Goal: Task Accomplishment & Management: Complete application form

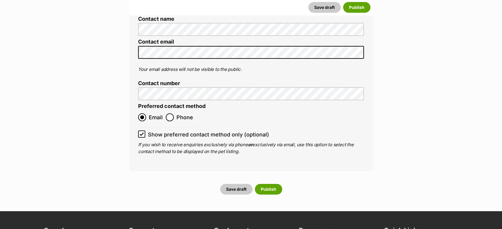
scroll to position [1881, 0]
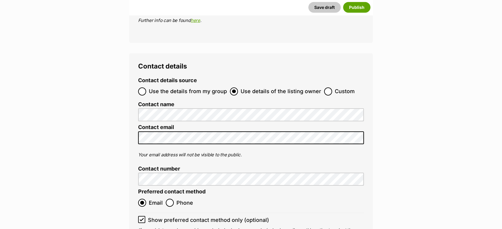
click at [335, 88] on span "Custom" at bounding box center [345, 92] width 20 height 8
click at [332, 88] on input "Custom" at bounding box center [328, 92] width 8 height 8
radio input "true"
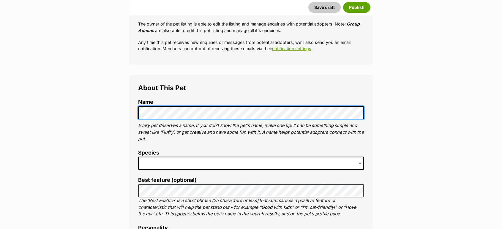
scroll to position [231, 0]
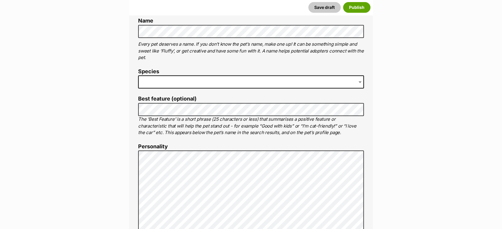
click at [176, 81] on span at bounding box center [251, 81] width 226 height 13
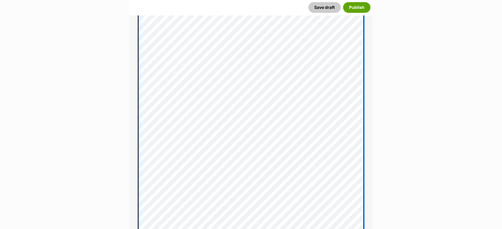
scroll to position [231, 0]
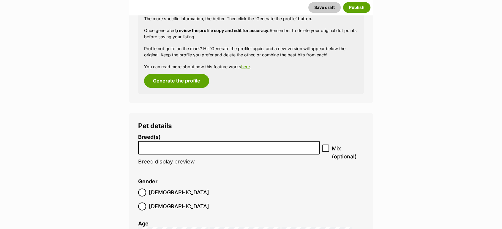
scroll to position [759, 0]
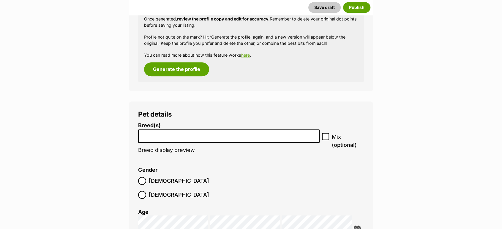
click at [159, 135] on input "search" at bounding box center [228, 135] width 177 height 6
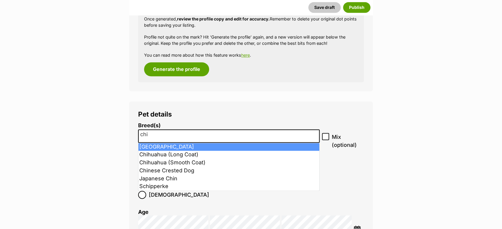
type input "chi"
select select "59"
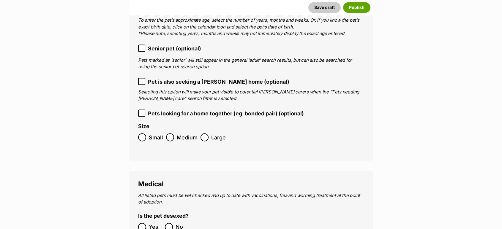
scroll to position [991, 0]
click at [143, 110] on icon at bounding box center [142, 112] width 4 height 4
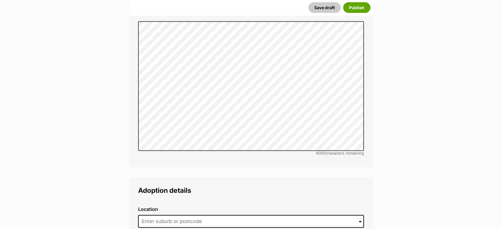
scroll to position [1419, 0]
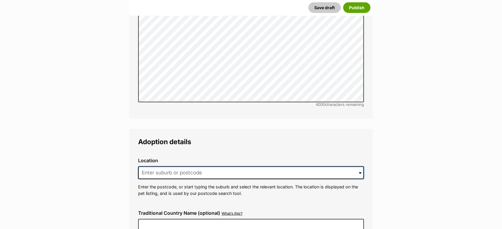
click at [154, 167] on input at bounding box center [251, 173] width 226 height 13
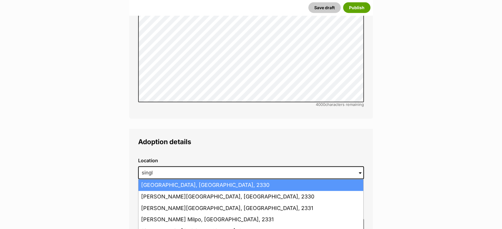
click at [163, 180] on li "Singleton, New South Wales, 2330" at bounding box center [250, 186] width 225 height 12
type input "Singleton, New South Wales, 2330"
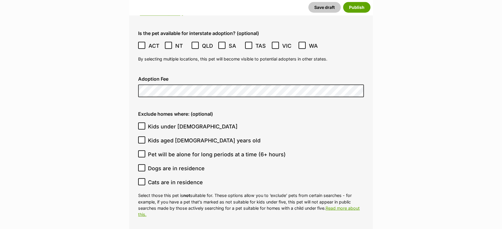
scroll to position [1651, 0]
click at [142, 124] on icon at bounding box center [142, 126] width 4 height 4
click at [142, 122] on input "Kids under [DEMOGRAPHIC_DATA]" at bounding box center [141, 125] width 7 height 7
checkbox input "true"
click at [143, 166] on icon at bounding box center [142, 168] width 4 height 4
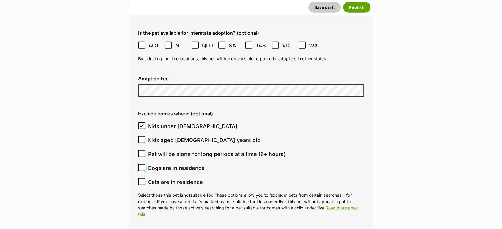
click at [143, 164] on input "Dogs are in residence" at bounding box center [141, 167] width 7 height 7
click at [141, 166] on icon at bounding box center [142, 168] width 4 height 4
click at [141, 164] on input "Dogs are in residence" at bounding box center [141, 167] width 7 height 7
checkbox input "false"
click at [141, 178] on input "Cats are in residence" at bounding box center [141, 181] width 7 height 7
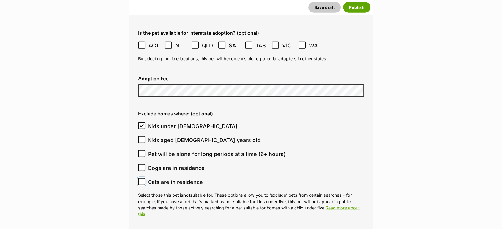
checkbox input "true"
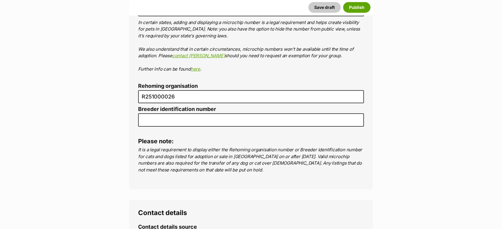
scroll to position [2146, 0]
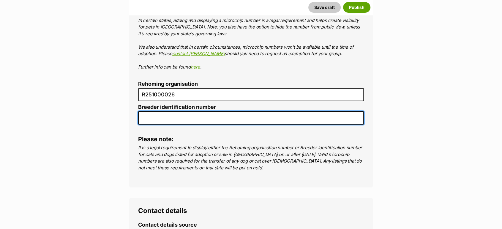
click at [163, 111] on input "Breeder identification number" at bounding box center [251, 117] width 226 height 13
type input "N/A"
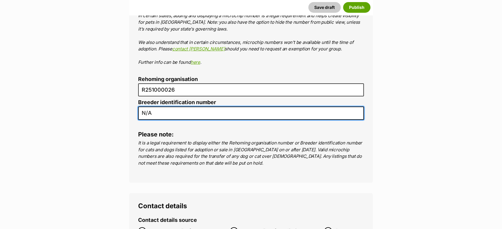
scroll to position [2311, 0]
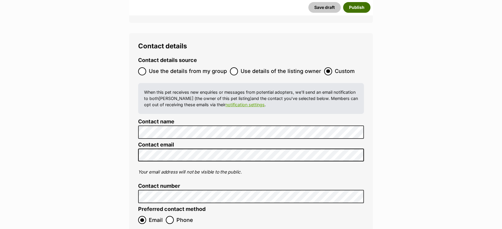
click at [358, 4] on button "Publish" at bounding box center [356, 7] width 27 height 11
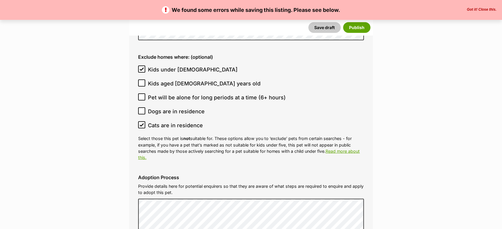
scroll to position [1980, 0]
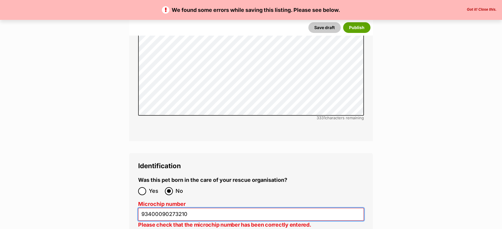
click at [158, 208] on input "93400090273210" at bounding box center [251, 214] width 226 height 13
type input "9340090273210"
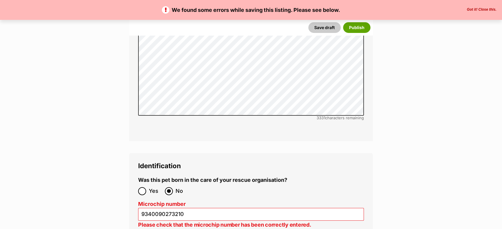
click at [368, 20] on div "We found some errors while saving this listing. Please see below. Got it! Close…" at bounding box center [251, 10] width 502 height 20
click at [365, 23] on button "Publish" at bounding box center [356, 27] width 27 height 11
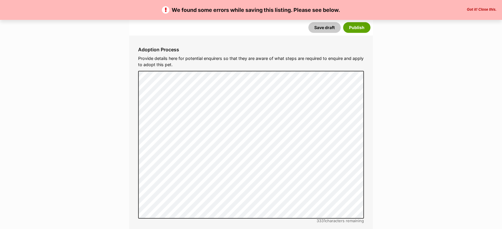
scroll to position [1980, 0]
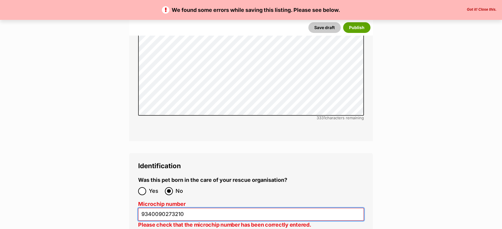
drag, startPoint x: 185, startPoint y: 191, endPoint x: 68, endPoint y: 182, distance: 117.3
paste input "91003001939487"
type input "991003001939487"
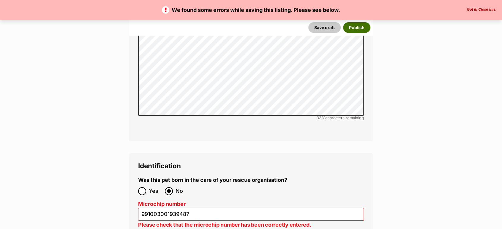
click at [359, 29] on button "Publish" at bounding box center [356, 27] width 27 height 11
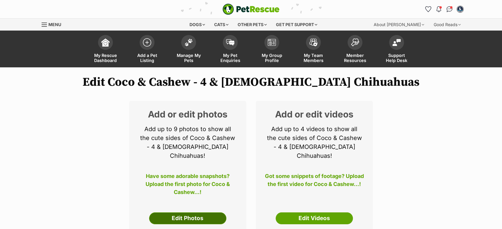
click at [189, 213] on link "Edit Photos" at bounding box center [187, 219] width 77 height 12
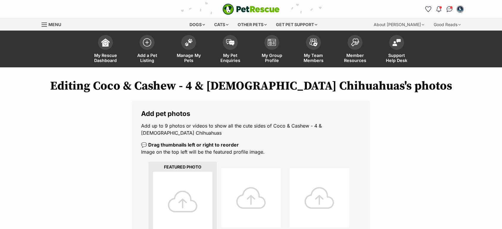
click at [181, 203] on div at bounding box center [182, 201] width 59 height 59
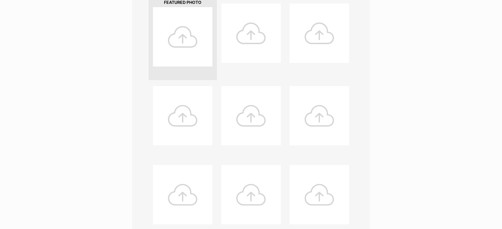
scroll to position [264, 0]
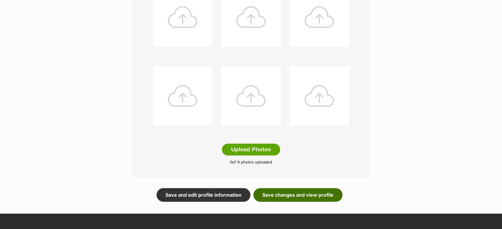
click at [314, 197] on link "Save changes and view profile" at bounding box center [297, 195] width 89 height 14
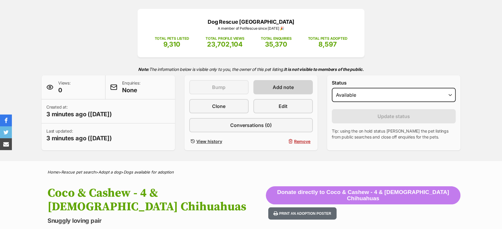
scroll to position [33, 0]
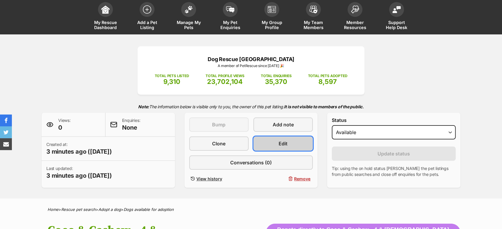
click at [280, 146] on span "Edit" at bounding box center [283, 143] width 9 height 7
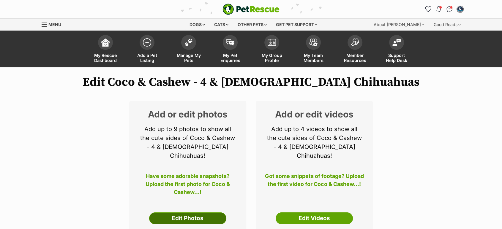
click at [197, 213] on link "Edit Photos" at bounding box center [187, 219] width 77 height 12
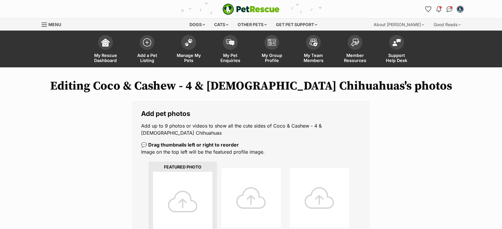
click at [178, 189] on div at bounding box center [182, 201] width 59 height 59
click at [183, 218] on div at bounding box center [182, 201] width 59 height 59
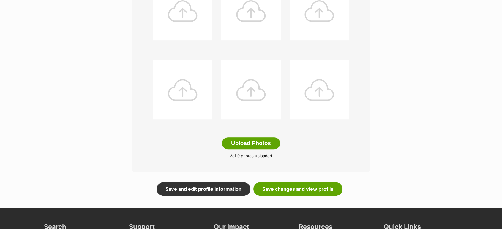
scroll to position [271, 0]
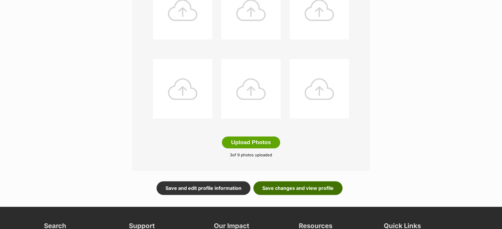
click at [324, 191] on link "Save changes and view profile" at bounding box center [297, 188] width 89 height 14
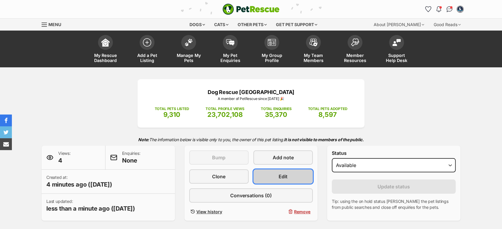
click at [273, 177] on link "Edit" at bounding box center [282, 177] width 59 height 14
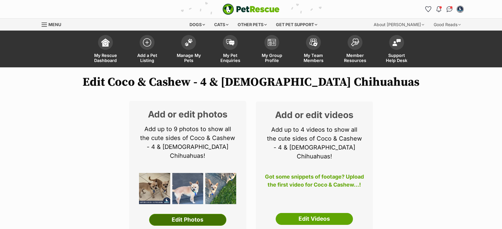
click at [179, 214] on link "Edit Photos" at bounding box center [187, 220] width 77 height 12
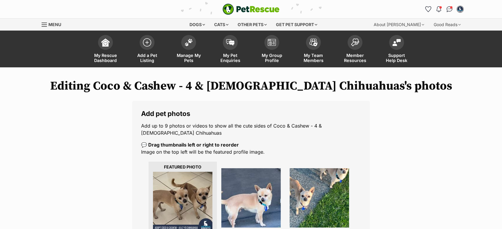
scroll to position [132, 0]
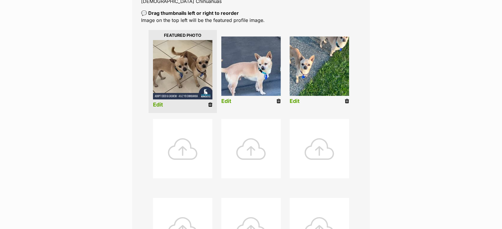
click at [186, 156] on div at bounding box center [182, 148] width 59 height 59
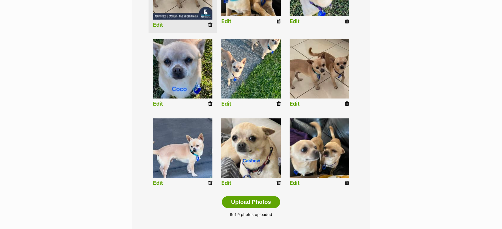
scroll to position [297, 0]
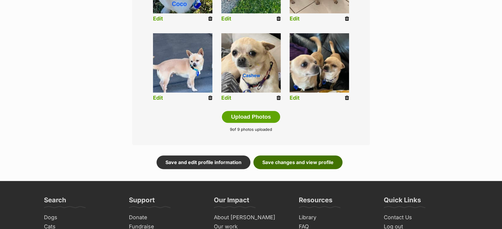
click at [301, 167] on link "Save changes and view profile" at bounding box center [297, 163] width 89 height 14
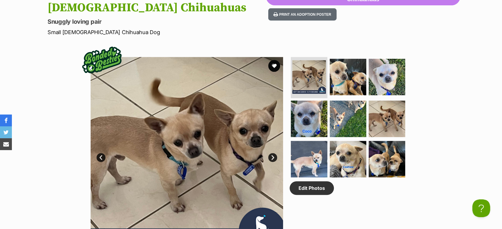
scroll to position [264, 0]
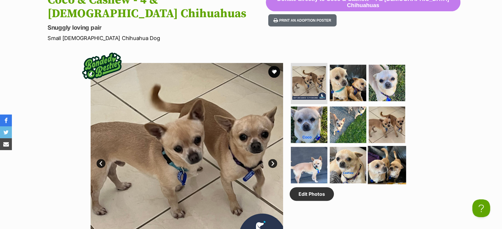
click at [383, 148] on img at bounding box center [387, 165] width 38 height 38
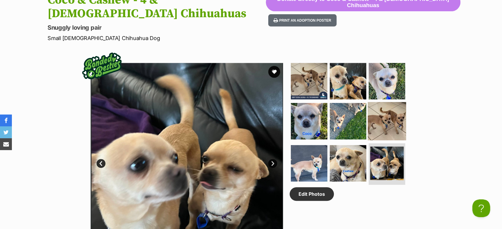
click at [380, 121] on img at bounding box center [387, 121] width 38 height 38
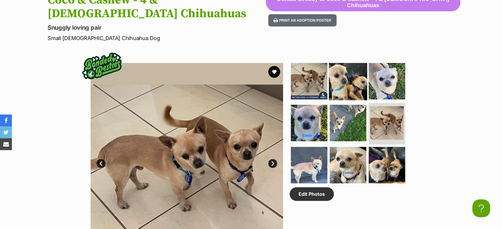
click at [353, 73] on img at bounding box center [348, 81] width 38 height 38
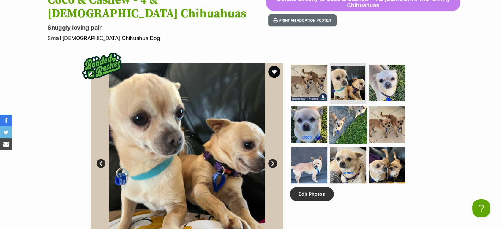
click at [348, 106] on img at bounding box center [348, 125] width 38 height 38
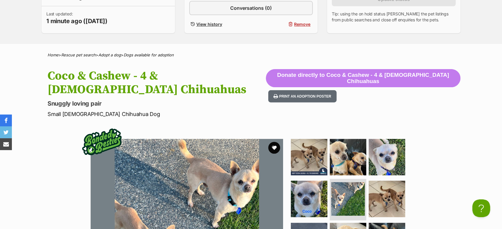
scroll to position [33, 0]
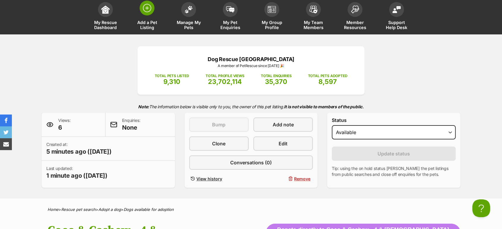
click at [151, 12] on span at bounding box center [147, 8] width 15 height 15
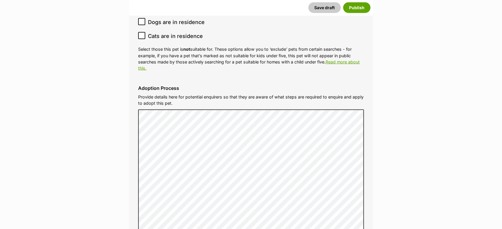
scroll to position [1782, 0]
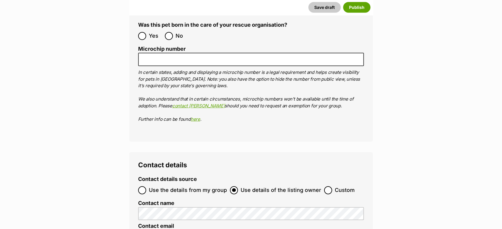
click at [178, 29] on ol "Yes No" at bounding box center [194, 36] width 113 height 14
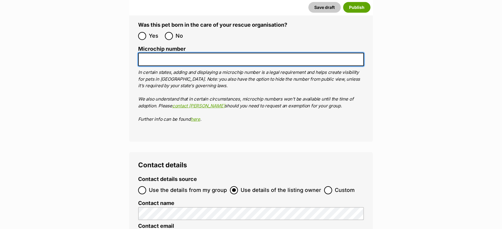
drag, startPoint x: 173, startPoint y: 34, endPoint x: 173, endPoint y: 26, distance: 7.7
click at [173, 53] on input "Microchip number" at bounding box center [251, 59] width 226 height 13
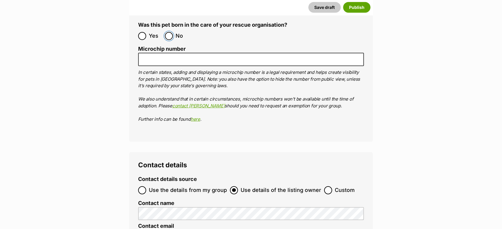
drag, startPoint x: 170, startPoint y: 16, endPoint x: 166, endPoint y: 35, distance: 19.0
click at [170, 32] on input "No" at bounding box center [169, 36] width 8 height 8
radio input "true"
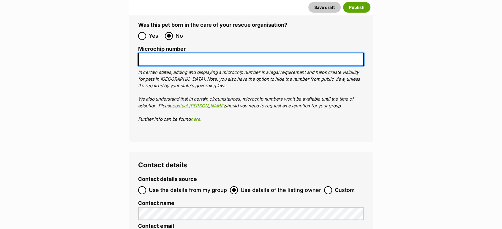
click at [166, 53] on input "Microchip number" at bounding box center [251, 59] width 226 height 13
paste input "953010007925168"
type input "953010007925168"
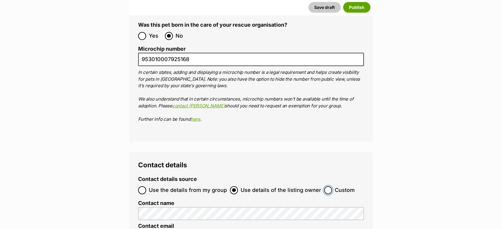
click at [327, 187] on input "Custom" at bounding box center [328, 191] width 8 height 8
radio input "true"
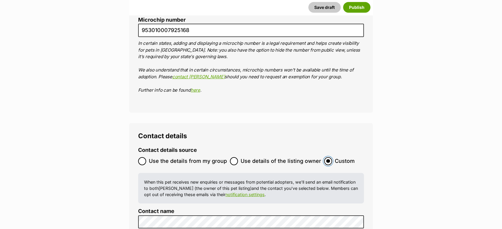
scroll to position [1848, 0]
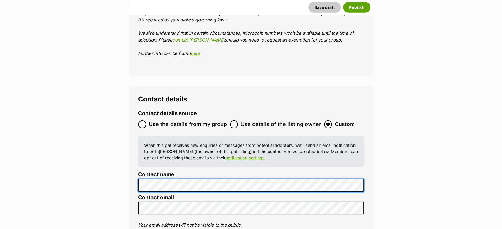
scroll to position [0, 0]
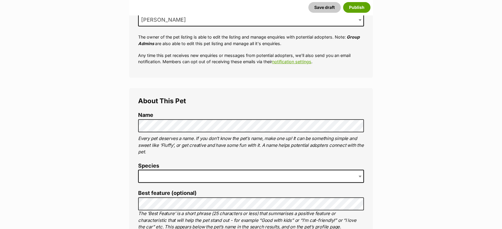
scroll to position [165, 0]
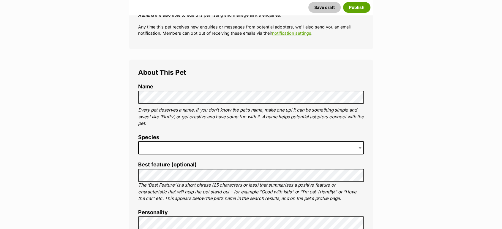
click at [167, 151] on span at bounding box center [251, 147] width 226 height 13
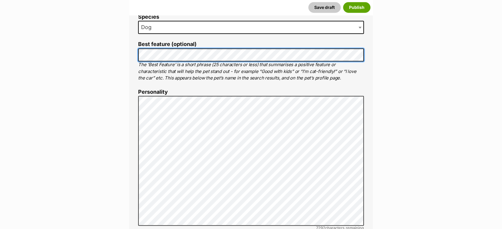
scroll to position [330, 0]
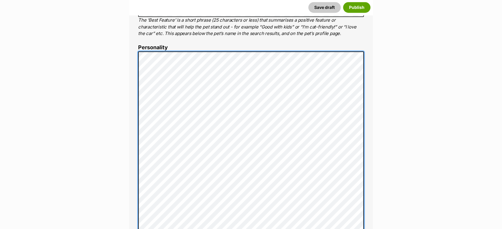
click at [137, 169] on div "About This Pet Name Henlo there, it looks like you might be using the pet name …" at bounding box center [251, 168] width 244 height 546
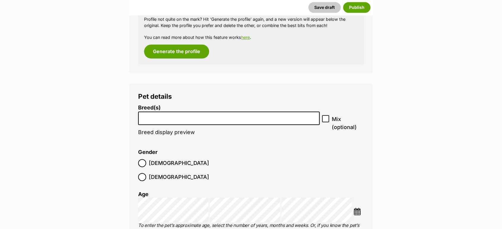
scroll to position [693, 0]
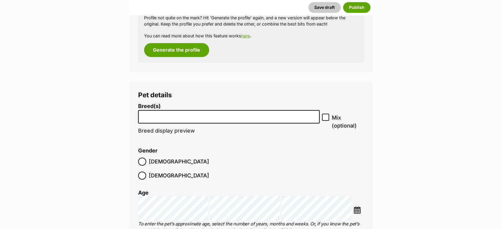
click at [177, 117] on input "search" at bounding box center [228, 115] width 177 height 6
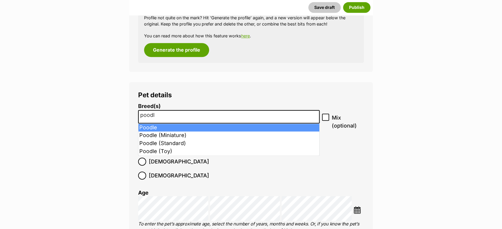
type input "poodl"
select select "166"
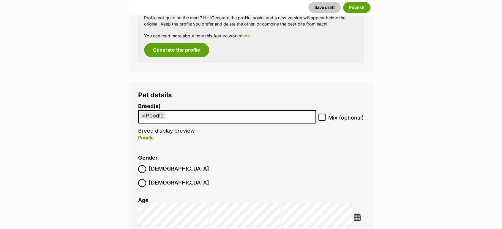
click at [146, 174] on ol "Male Female" at bounding box center [194, 176] width 113 height 28
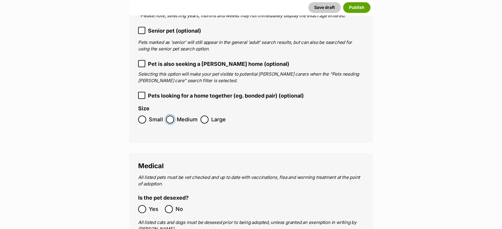
scroll to position [924, 0]
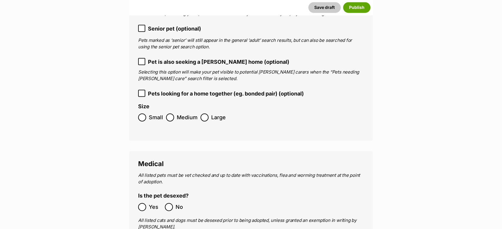
click at [152, 113] on span "Small" at bounding box center [156, 117] width 14 height 8
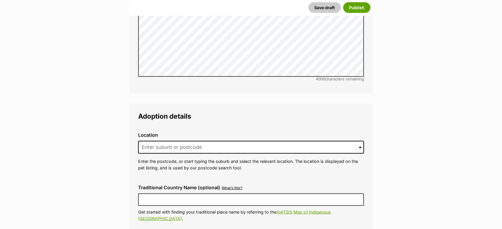
scroll to position [1386, 0]
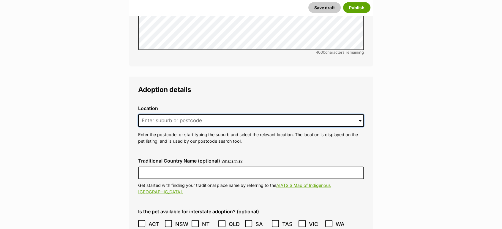
click at [164, 114] on input at bounding box center [251, 120] width 226 height 13
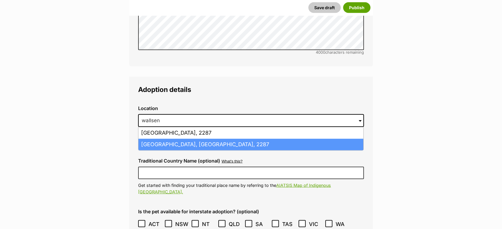
click at [171, 139] on li "Wallsend, New South Wales, 2287" at bounding box center [250, 145] width 225 height 12
type input "Wallsend, New South Wales, 2287"
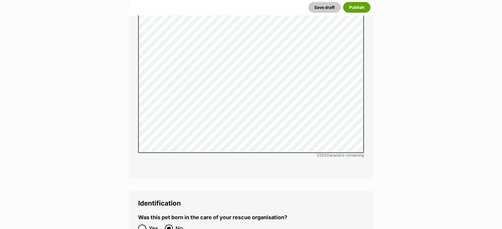
scroll to position [1980, 0]
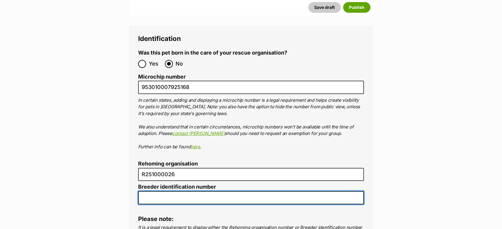
click at [164, 191] on input "Breeder identification number" at bounding box center [251, 197] width 226 height 13
type input "N/A"
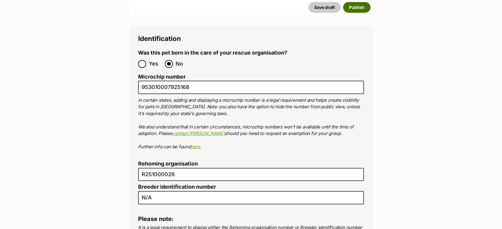
click at [359, 6] on button "Publish" at bounding box center [356, 7] width 27 height 11
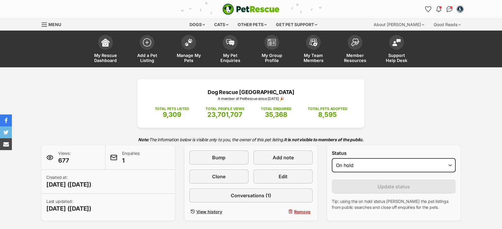
select select "on_hold"
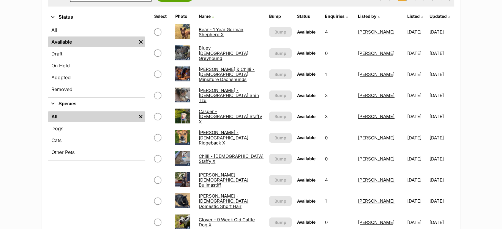
scroll to position [198, 0]
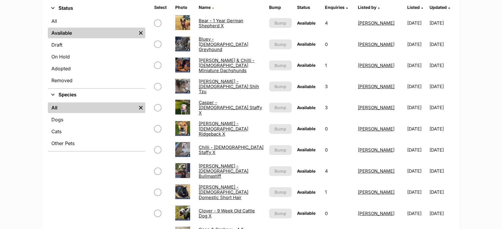
click at [234, 86] on link "[PERSON_NAME] - [DEMOGRAPHIC_DATA] Shih Tzu" at bounding box center [229, 87] width 60 height 16
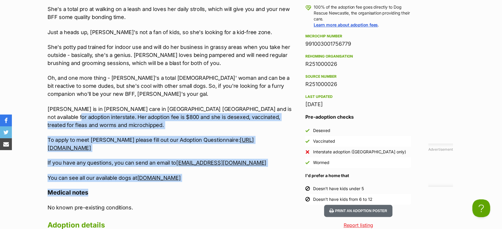
drag, startPoint x: 235, startPoint y: 155, endPoint x: 182, endPoint y: 181, distance: 59.4
click at [37, 107] on div "Donate to Bonnie - 3 Year Old Shih Tzu Donate to Bonnie - 3 Year Old Shih Tzu a…" at bounding box center [251, 165] width 437 height 589
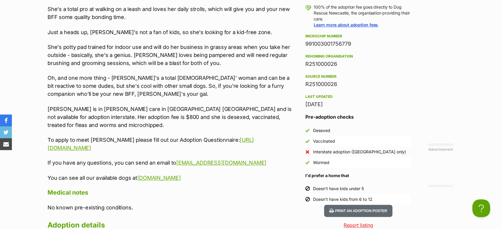
click at [223, 203] on div "Upload Videos About Bonnie - 3 Year Old Shih Tzu Bonnie is a loving three-year-…" at bounding box center [170, 124] width 245 height 506
drag, startPoint x: 227, startPoint y: 152, endPoint x: 31, endPoint y: 94, distance: 204.5
copy div "Bonnie is in foster care in Cessnock NSW and is not available for adoption inte…"
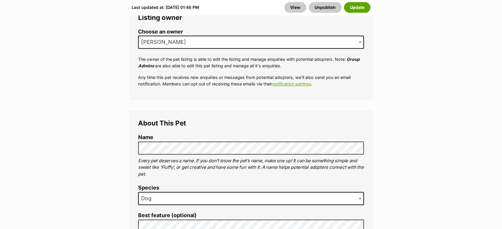
scroll to position [198, 0]
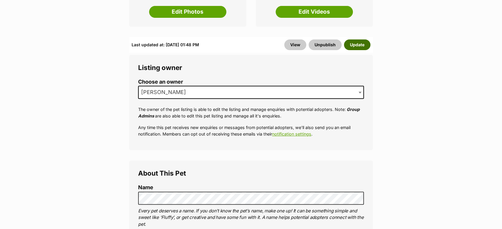
click at [355, 44] on button "Update" at bounding box center [357, 45] width 26 height 11
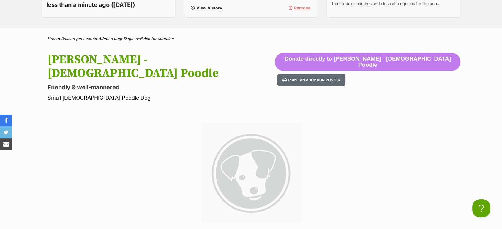
scroll to position [99, 0]
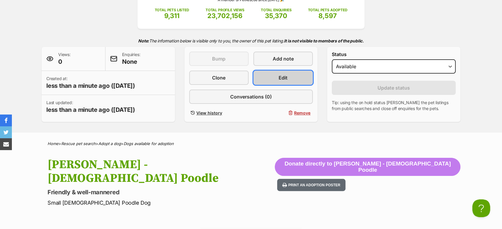
click at [269, 82] on link "Edit" at bounding box center [282, 78] width 59 height 14
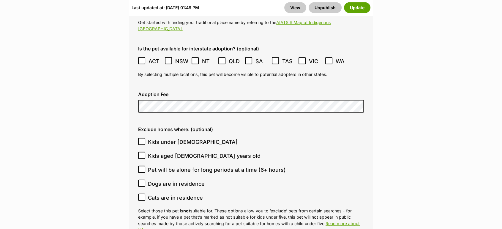
scroll to position [1584, 0]
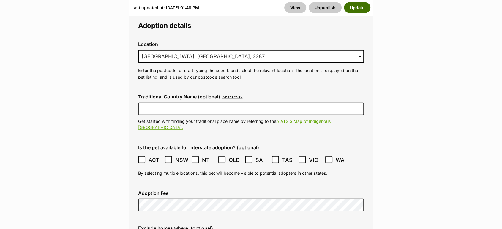
click at [358, 4] on button "Update" at bounding box center [357, 7] width 26 height 11
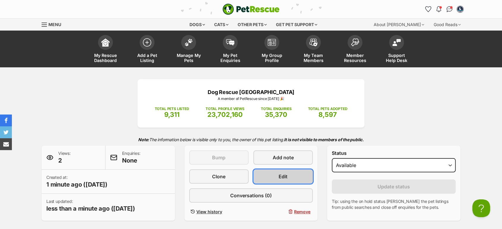
click at [276, 177] on link "Edit" at bounding box center [282, 177] width 59 height 14
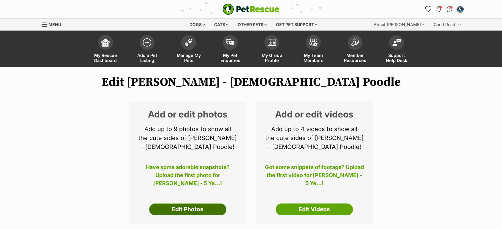
click at [174, 208] on link "Edit Photos" at bounding box center [187, 210] width 77 height 12
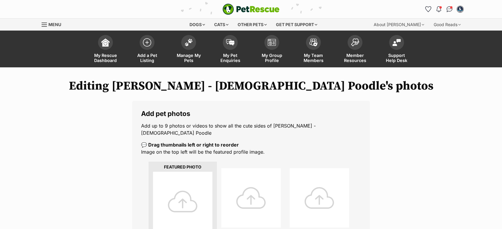
click at [185, 193] on div at bounding box center [182, 201] width 59 height 59
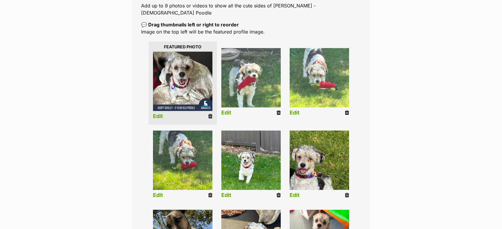
scroll to position [132, 0]
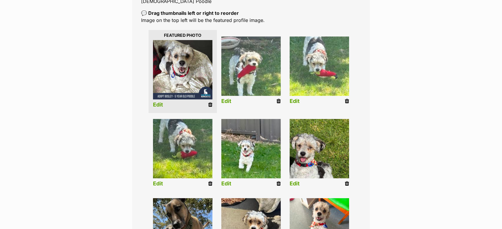
drag, startPoint x: 209, startPoint y: 179, endPoint x: 284, endPoint y: 23, distance: 172.3
click at [209, 181] on icon at bounding box center [210, 183] width 4 height 5
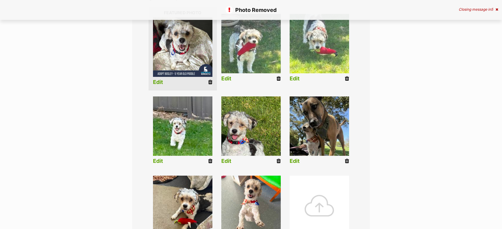
scroll to position [198, 0]
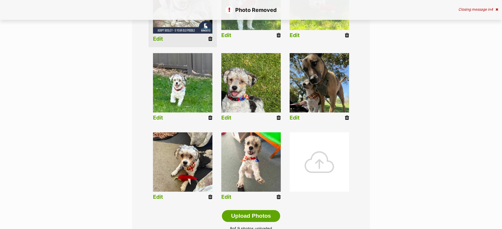
click at [318, 162] on div at bounding box center [319, 161] width 59 height 59
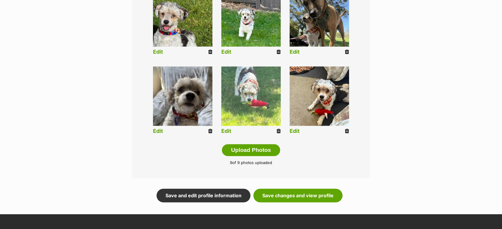
scroll to position [264, 0]
click at [288, 189] on link "Save changes and view profile" at bounding box center [297, 196] width 89 height 14
